Goal: Task Accomplishment & Management: Manage account settings

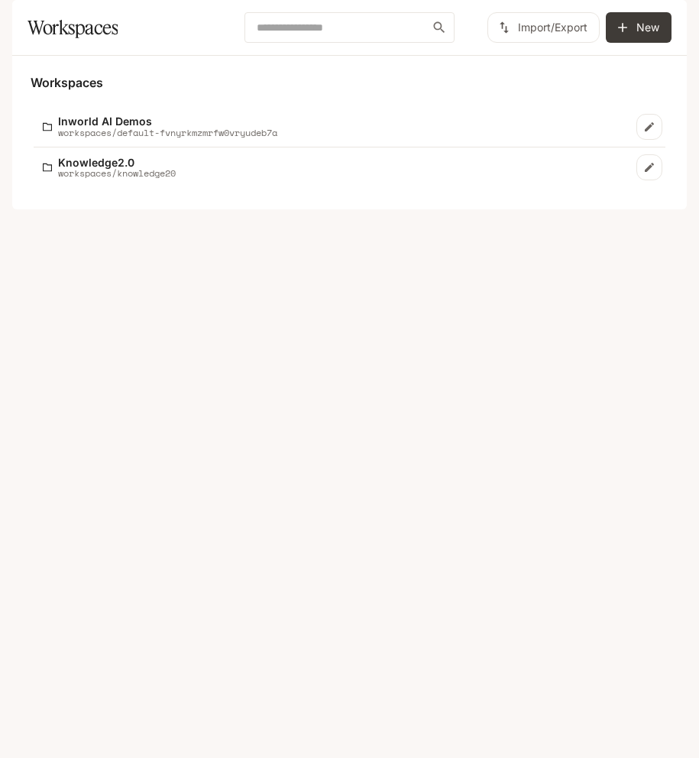
click at [668, 23] on icon "button" at bounding box center [665, 21] width 10 height 10
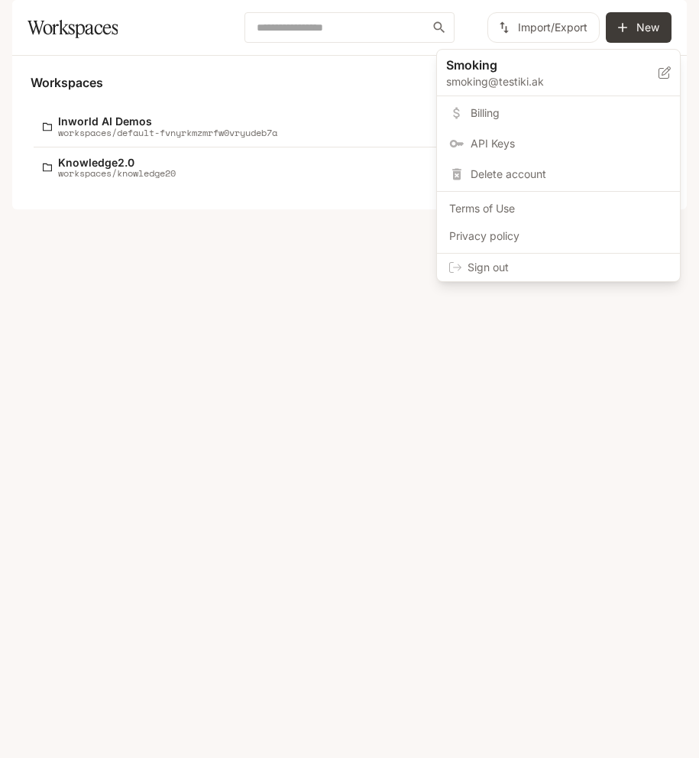
click at [584, 265] on span "Sign out" at bounding box center [568, 267] width 200 height 15
